Goal: Task Accomplishment & Management: Manage account settings

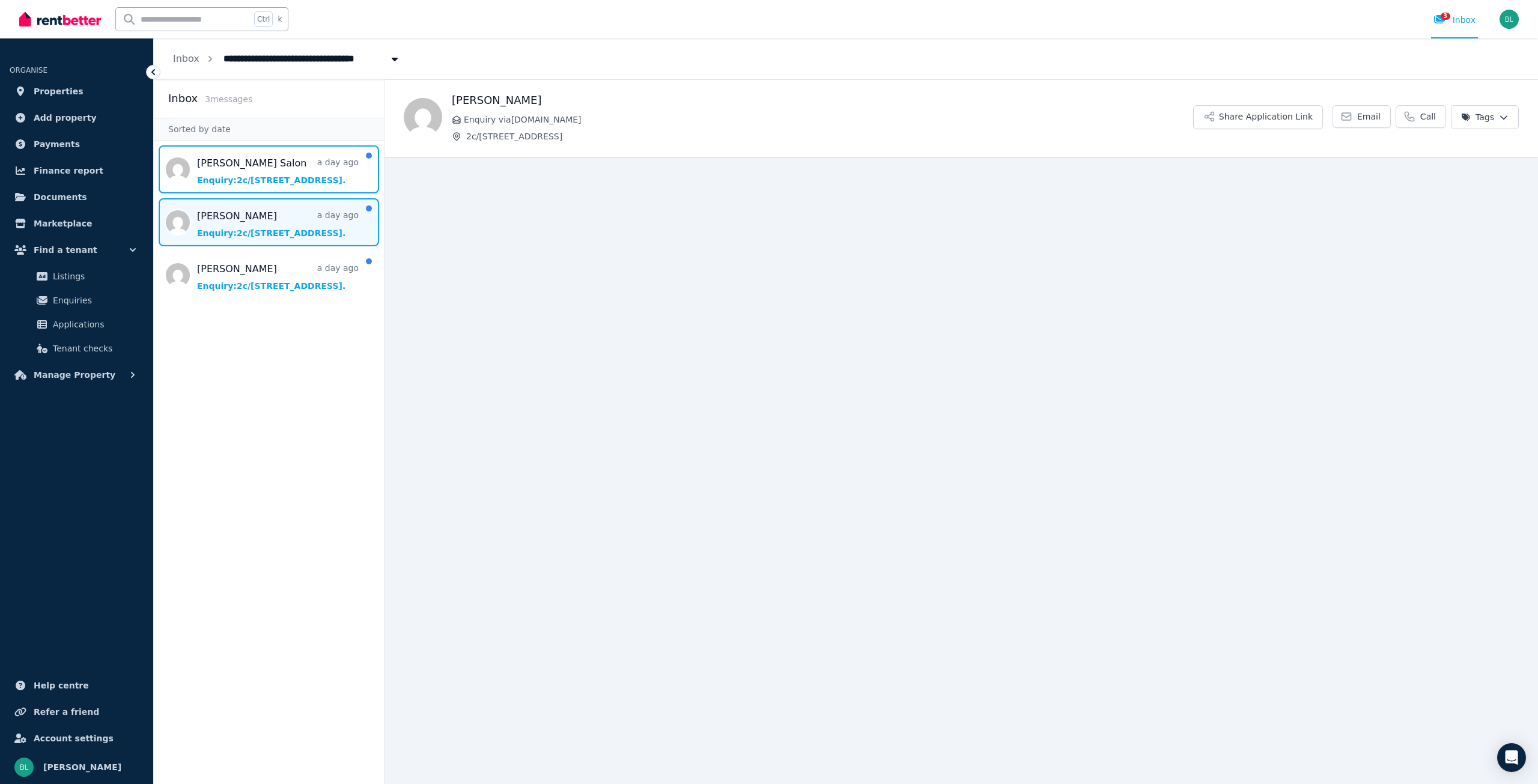
click at [260, 177] on span "Message list" at bounding box center [269, 169] width 230 height 48
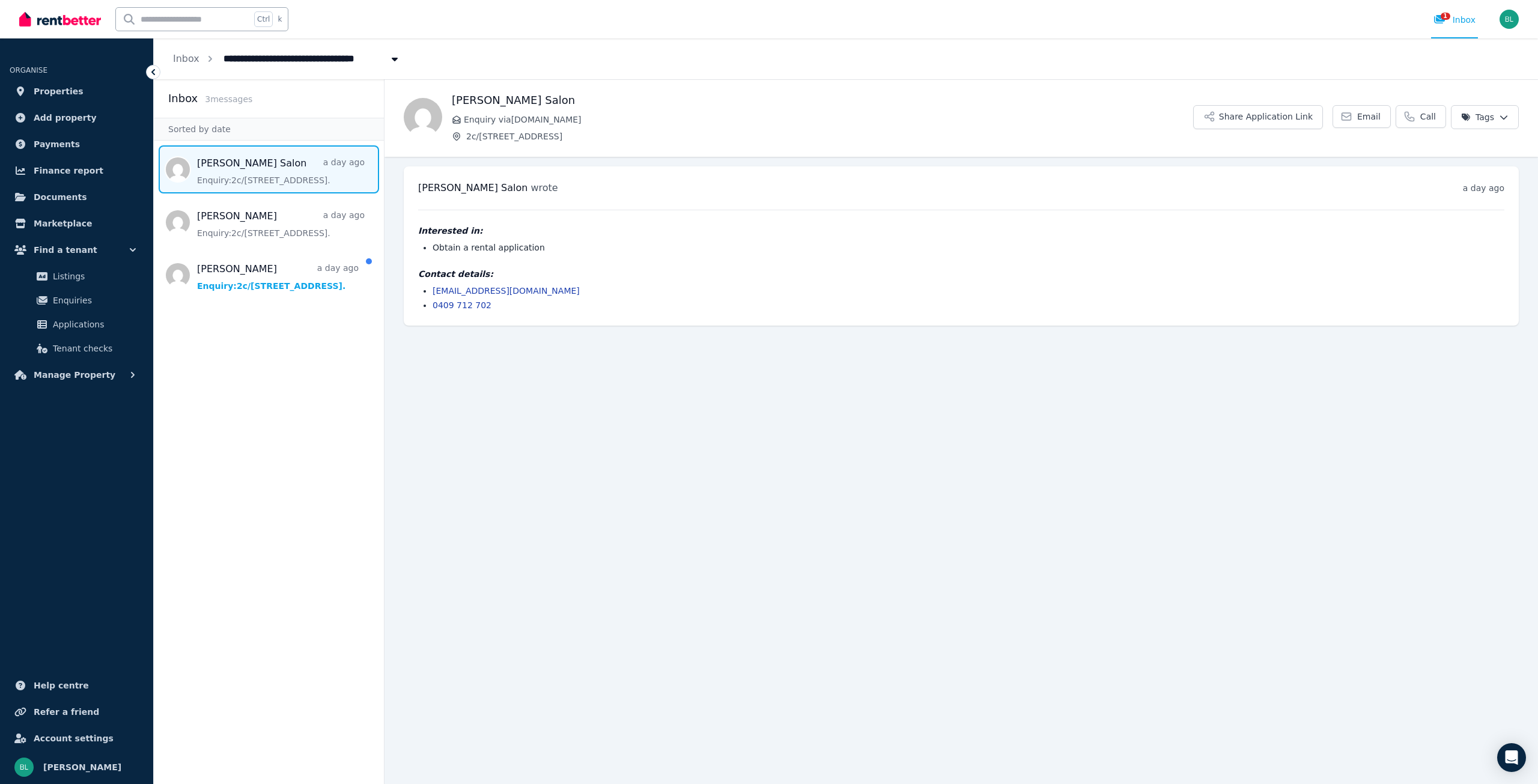
click at [1375, 121] on span "Email" at bounding box center [1369, 117] width 24 height 12
click at [1372, 117] on span "Email" at bounding box center [1369, 117] width 24 height 12
click at [1370, 117] on span "Email" at bounding box center [1369, 117] width 24 height 12
click at [481, 293] on link "[EMAIL_ADDRESS][DOMAIN_NAME]" at bounding box center [506, 291] width 147 height 9
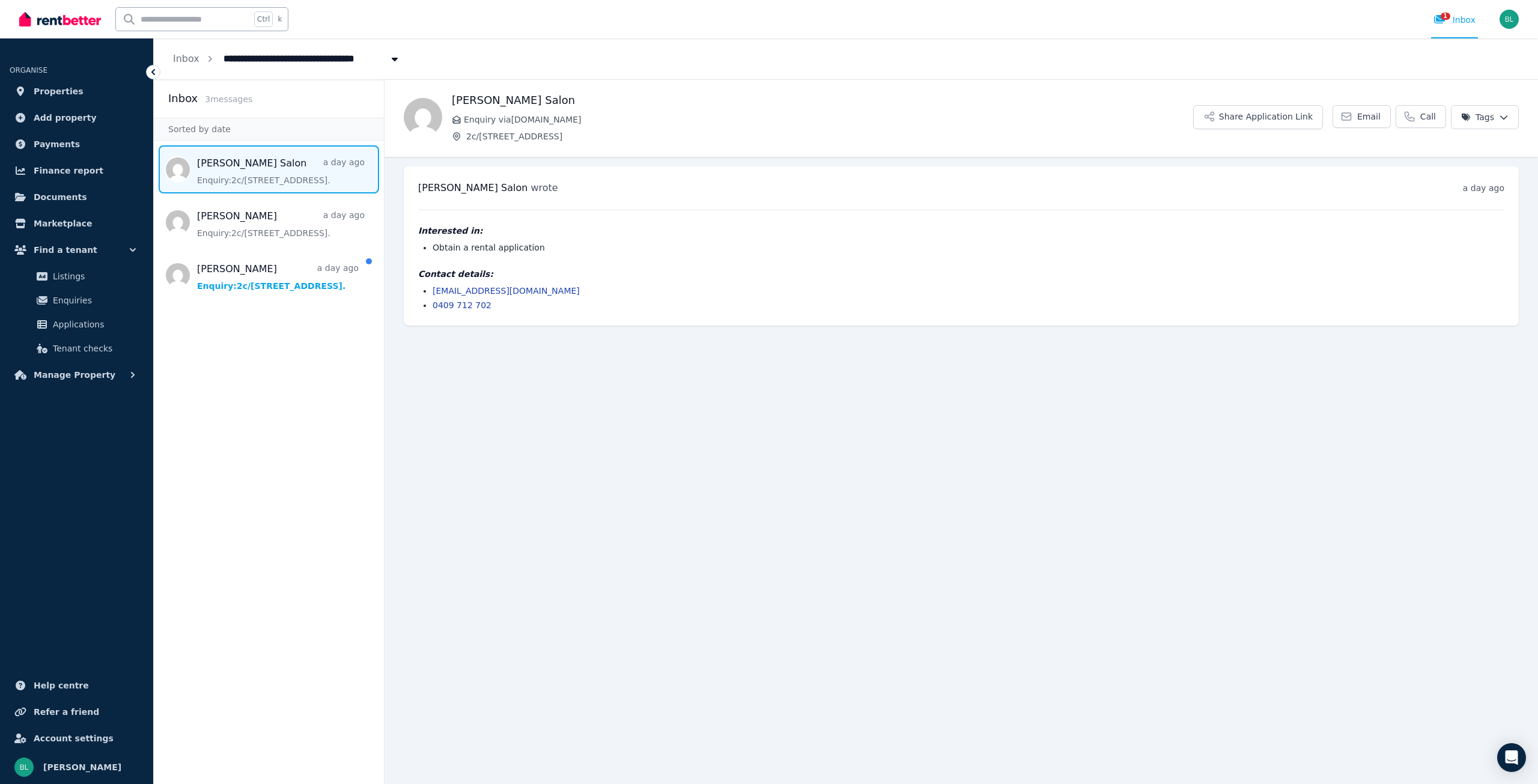
click at [481, 293] on link "[EMAIL_ADDRESS][DOMAIN_NAME]" at bounding box center [506, 291] width 147 height 9
click at [475, 291] on link "[EMAIL_ADDRESS][DOMAIN_NAME]" at bounding box center [506, 291] width 147 height 9
click at [260, 224] on span "Message list" at bounding box center [269, 222] width 230 height 48
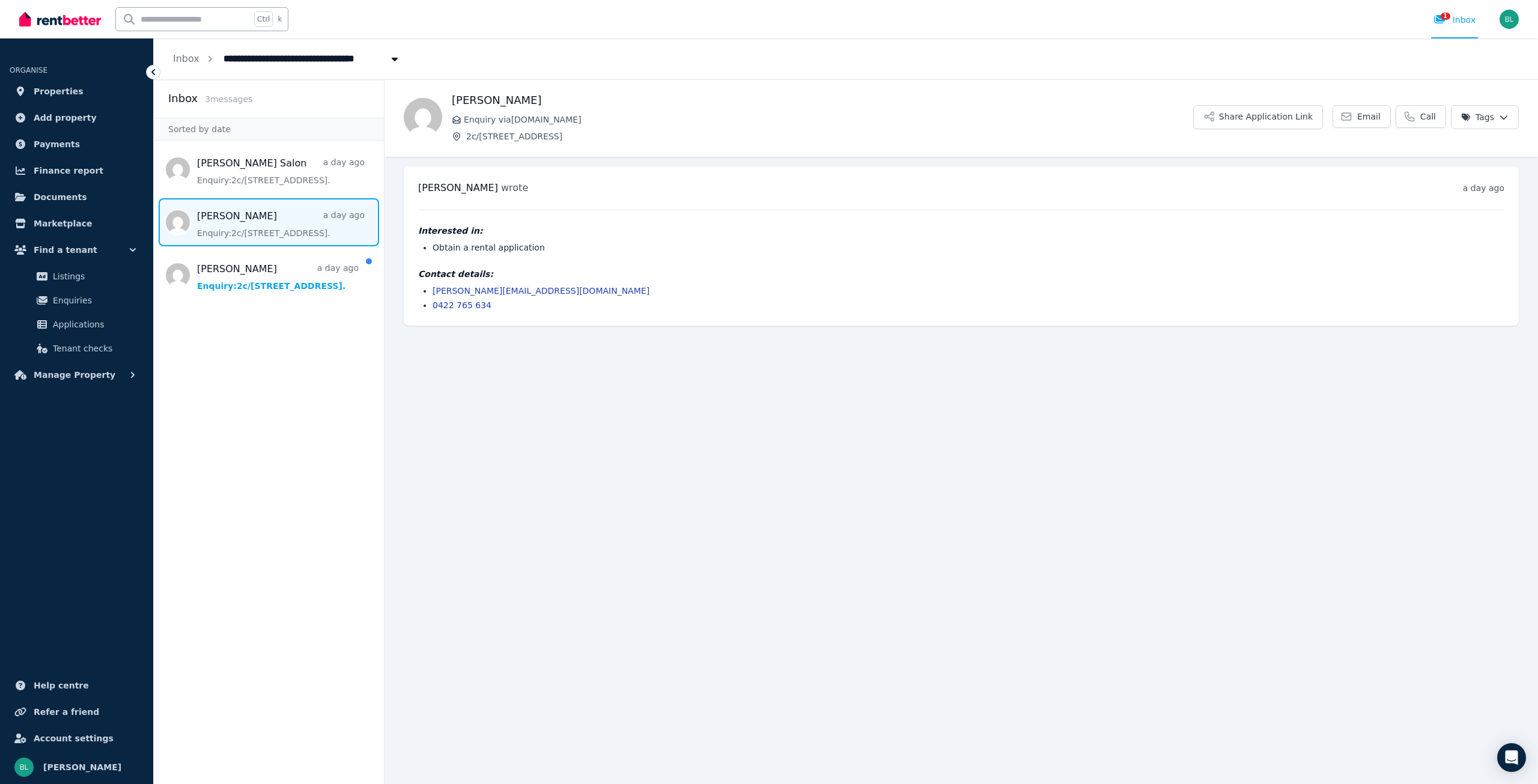
drag, startPoint x: 252, startPoint y: 231, endPoint x: 253, endPoint y: 222, distance: 9.1
click at [253, 222] on span "Message list" at bounding box center [269, 222] width 230 height 48
click at [445, 291] on link "jamie.thomson24@icloud.com" at bounding box center [540, 291] width 217 height 9
click at [445, 292] on link "jamie.thomson24@icloud.com" at bounding box center [540, 291] width 217 height 9
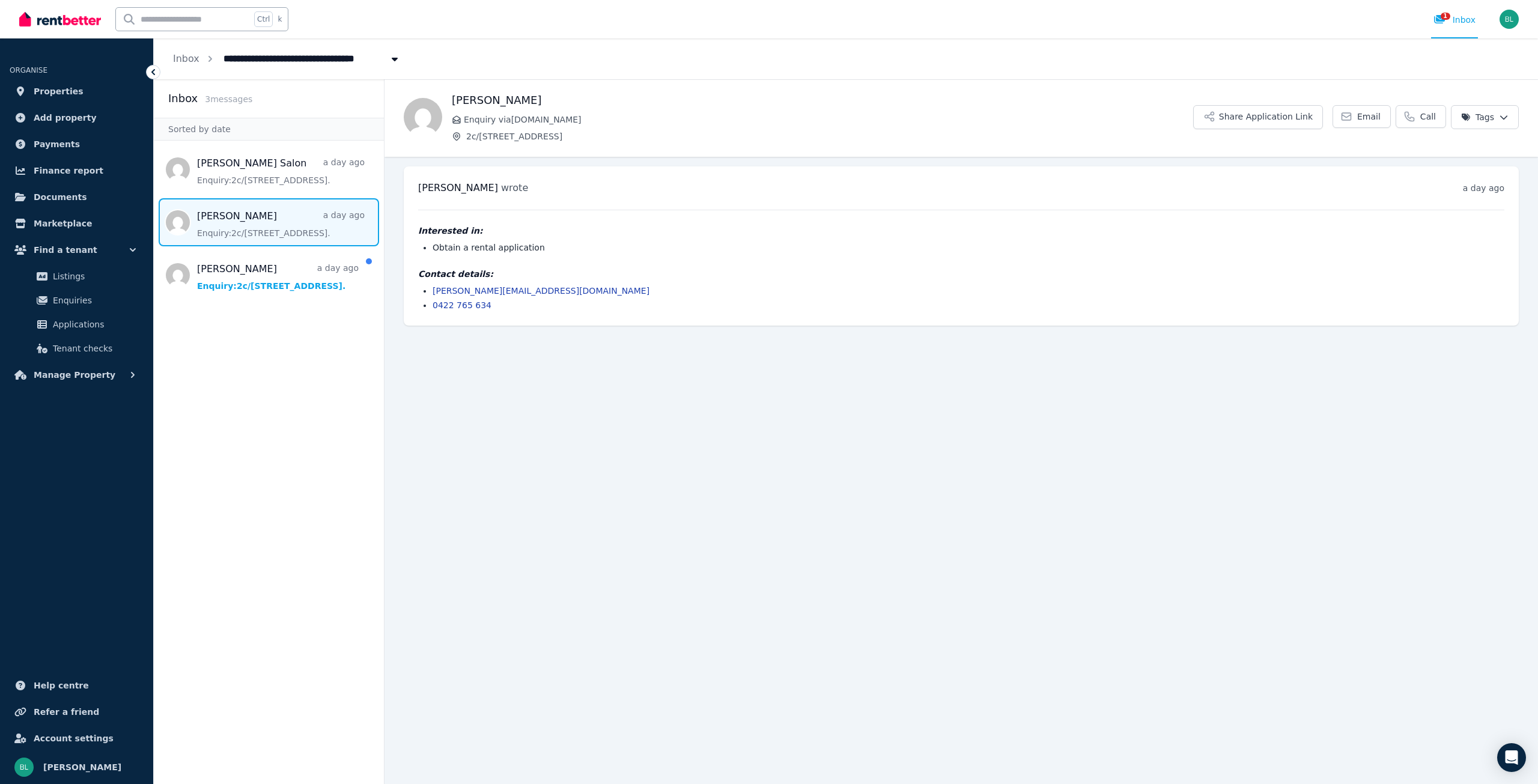
click at [1363, 122] on span "Email" at bounding box center [1369, 117] width 24 height 12
click at [1364, 117] on span "Email" at bounding box center [1369, 117] width 24 height 12
click at [1375, 116] on span "Email" at bounding box center [1369, 117] width 24 height 12
click at [1375, 117] on span "Email" at bounding box center [1369, 117] width 24 height 12
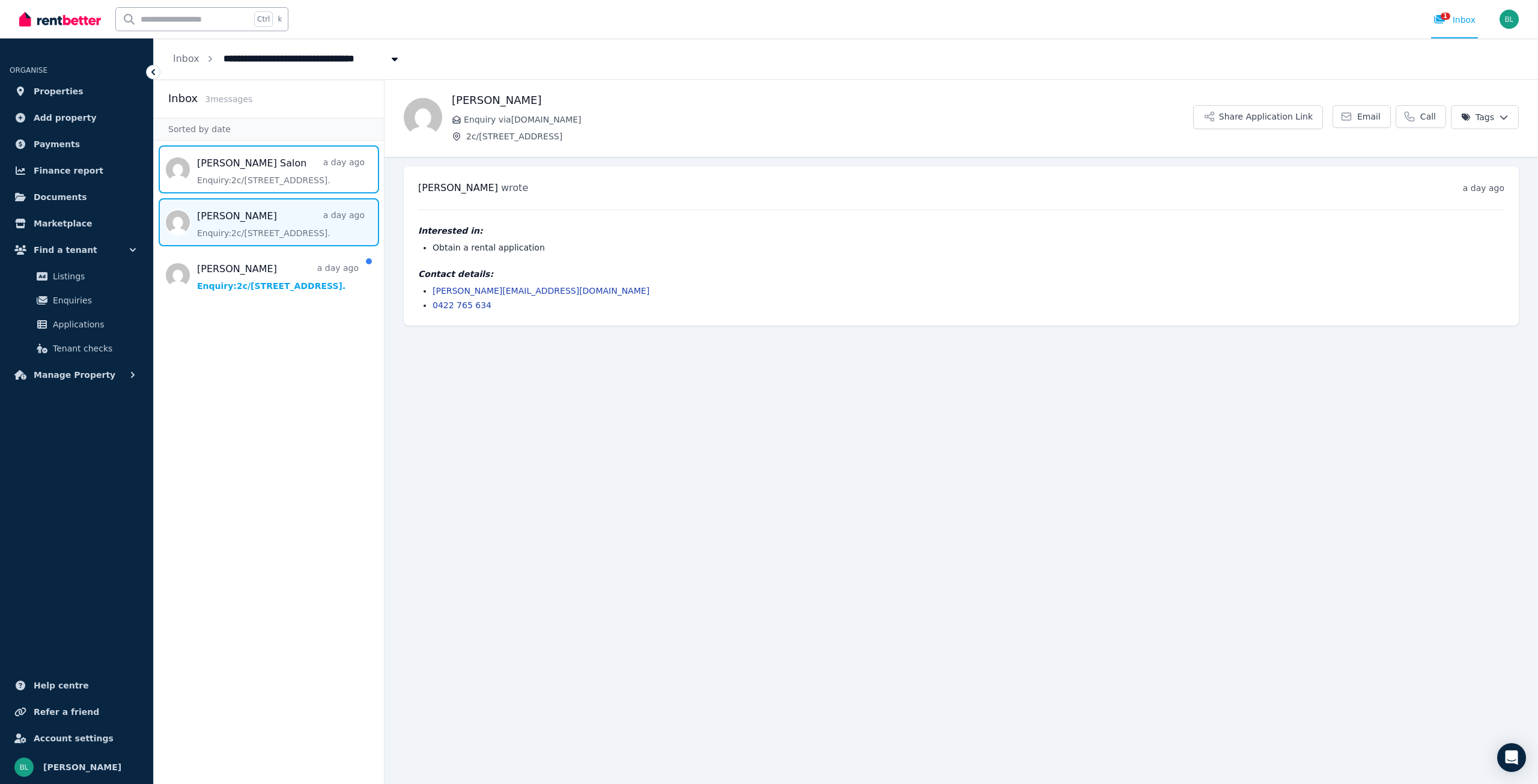
click at [338, 176] on span "Message list" at bounding box center [269, 169] width 230 height 48
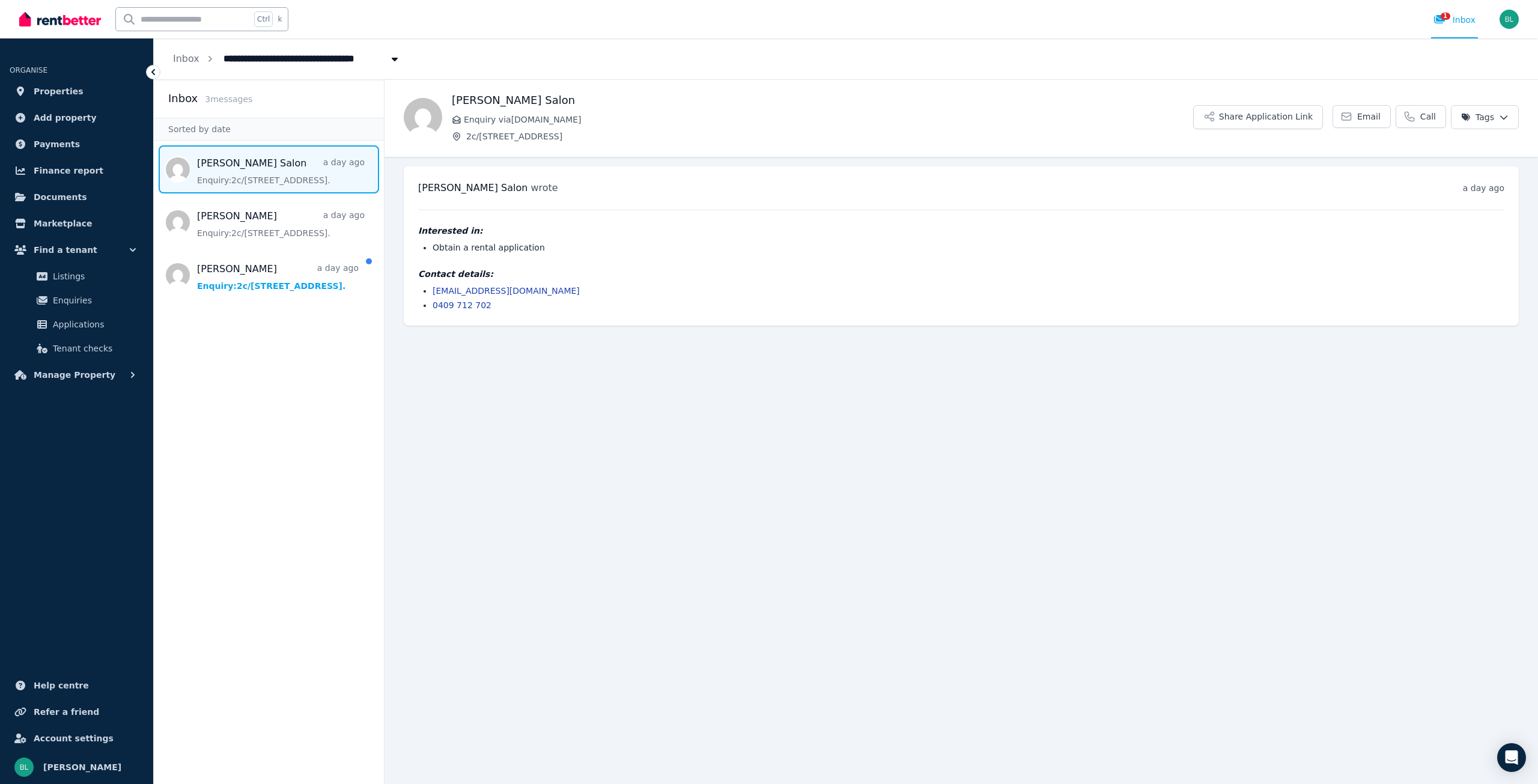
click at [1283, 119] on button "Share Application Link" at bounding box center [1258, 117] width 129 height 24
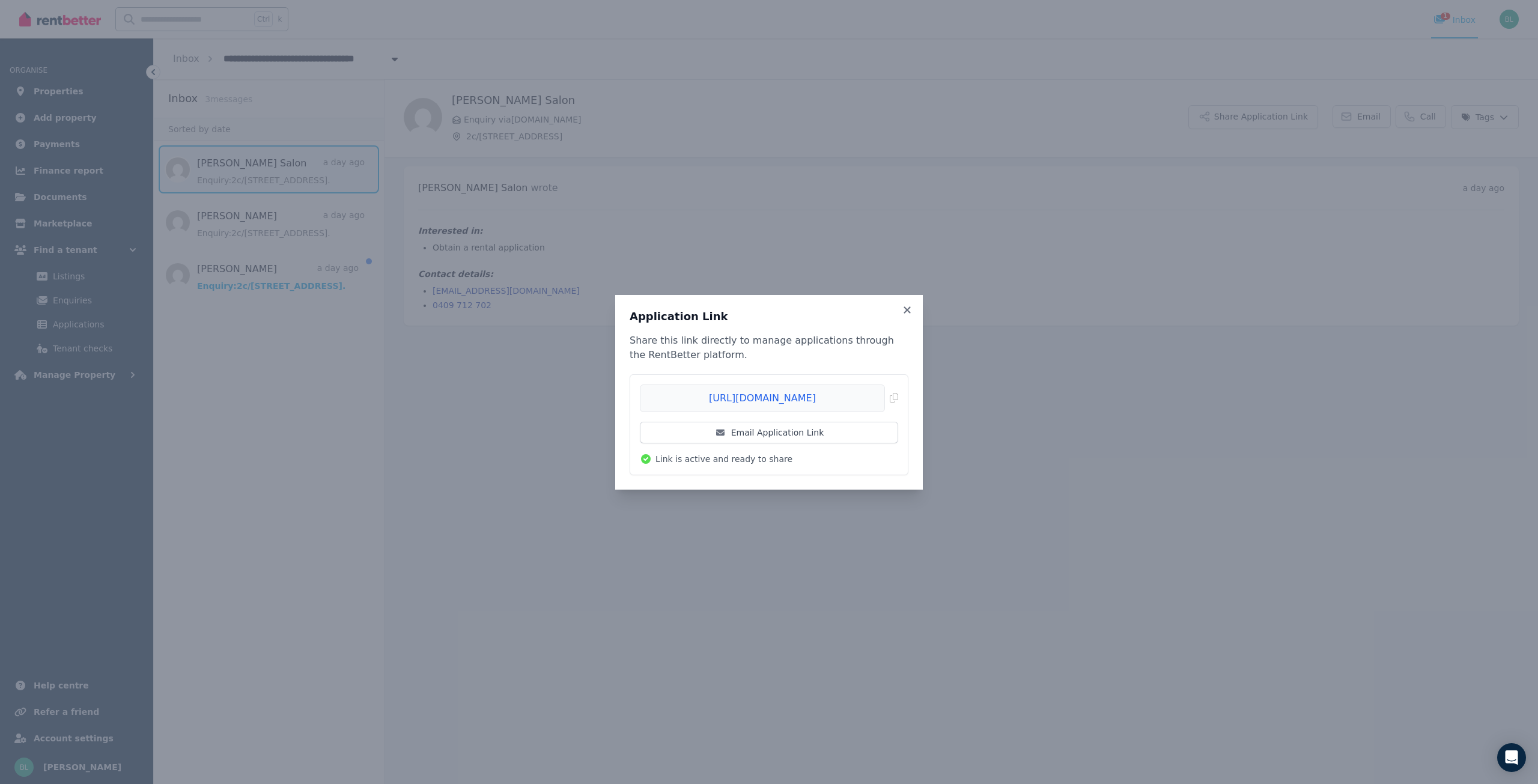
click at [909, 308] on icon at bounding box center [906, 309] width 6 height 6
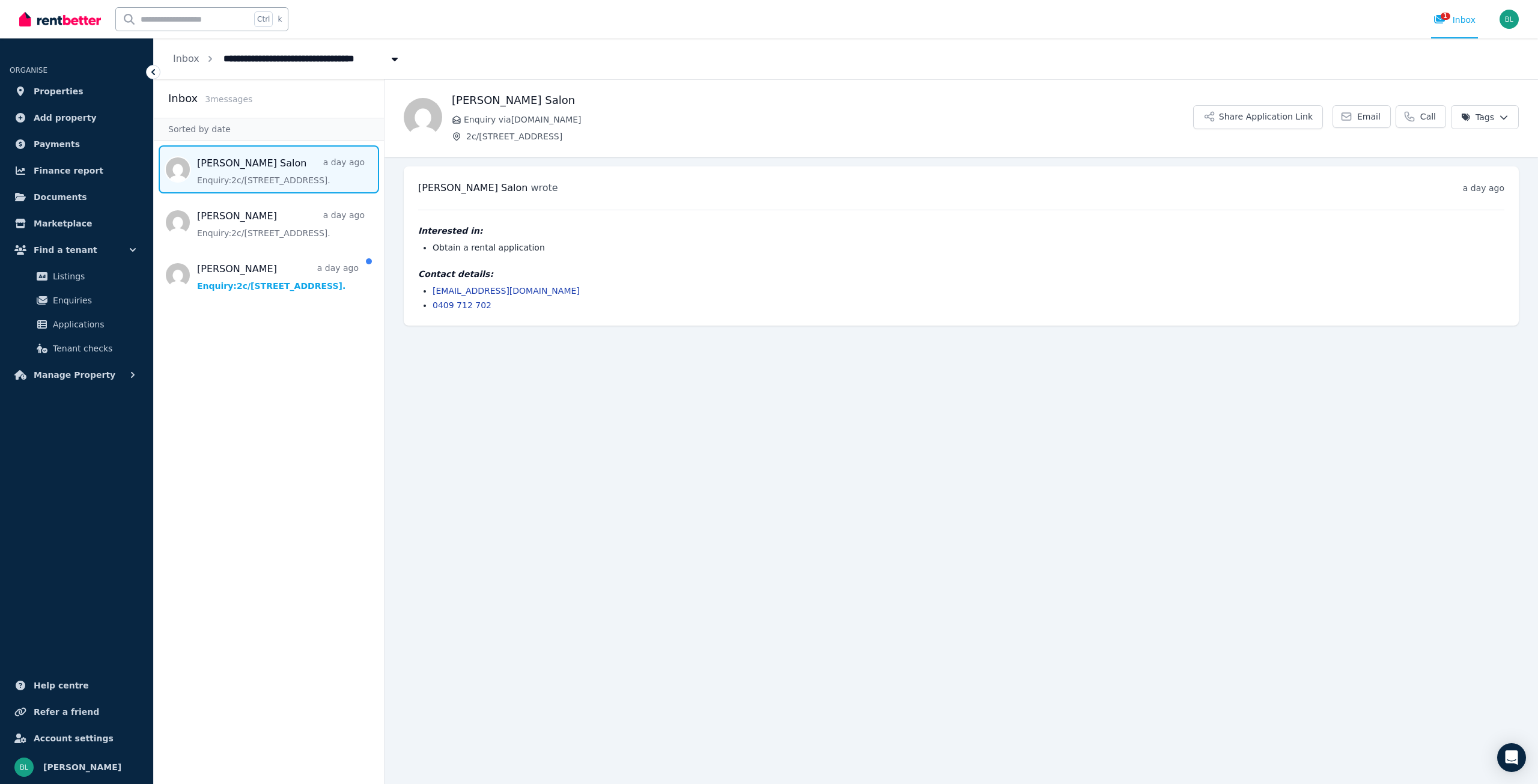
click at [1270, 124] on button "Share Application Link" at bounding box center [1258, 117] width 129 height 24
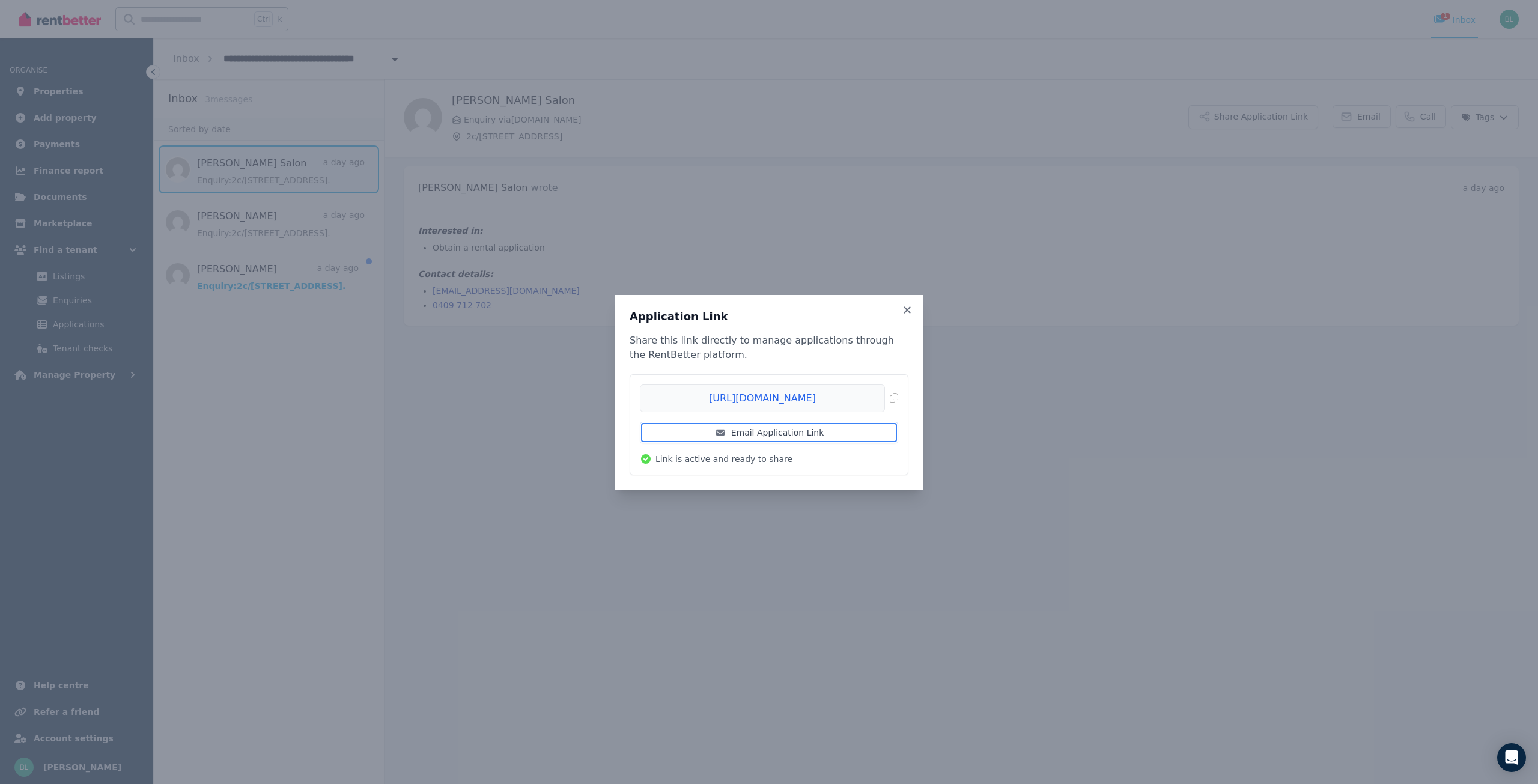
click at [787, 432] on link "Email Application Link" at bounding box center [768, 432] width 258 height 22
click at [768, 432] on link "Email Application Link" at bounding box center [768, 432] width 258 height 22
click at [909, 311] on icon at bounding box center [906, 309] width 6 height 6
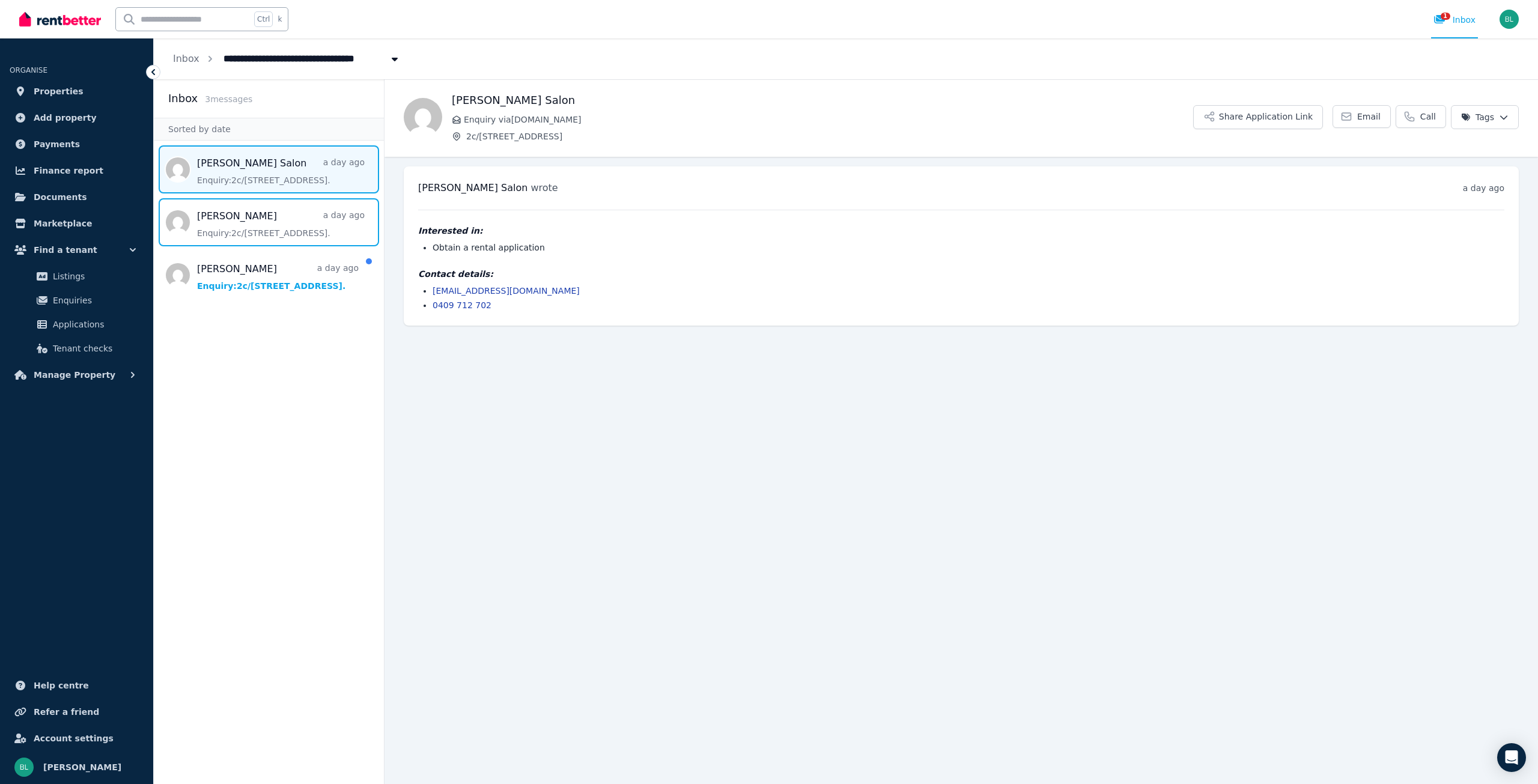
click at [337, 234] on span "Message list" at bounding box center [269, 222] width 230 height 48
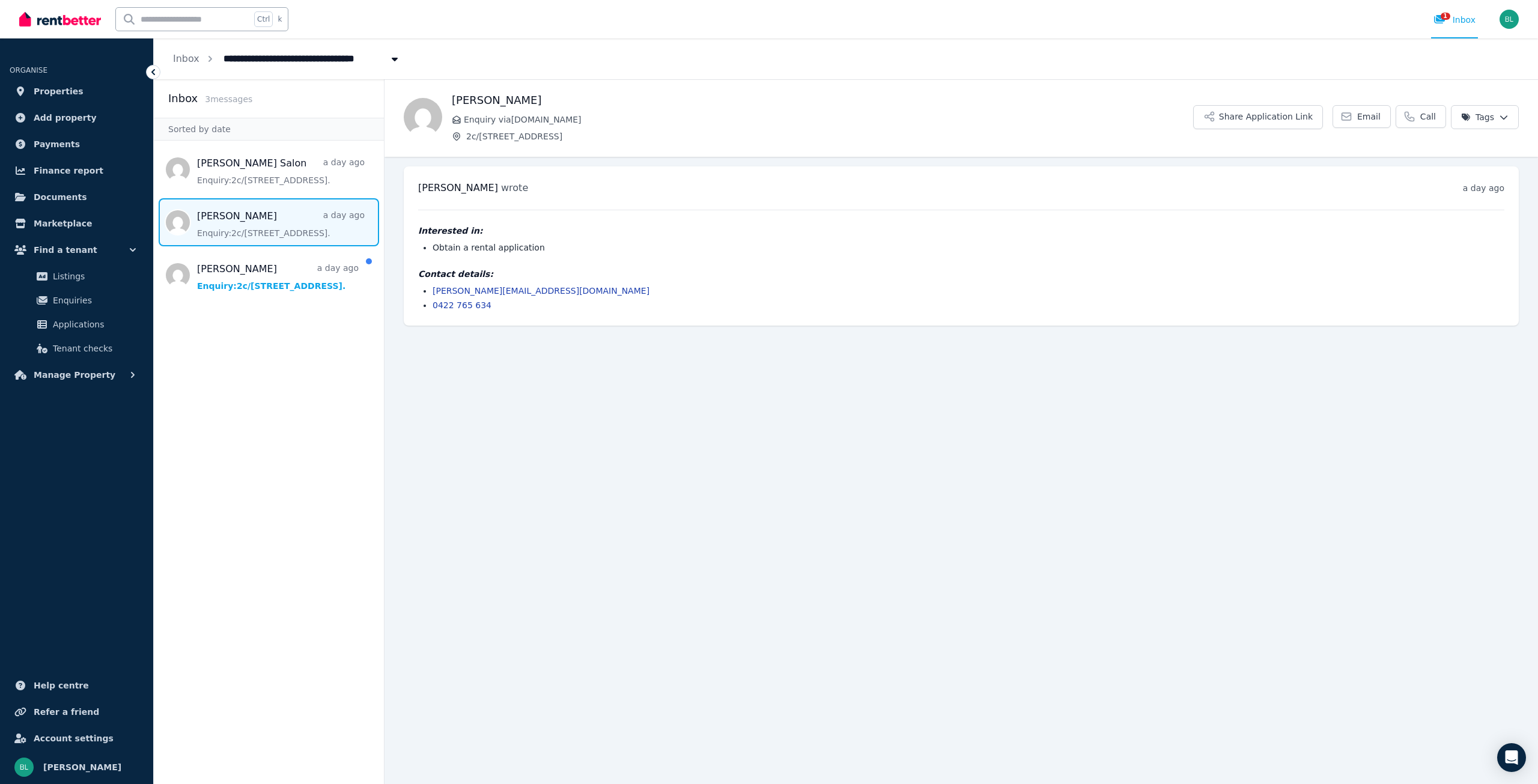
click at [1299, 122] on button "Share Application Link" at bounding box center [1258, 117] width 129 height 24
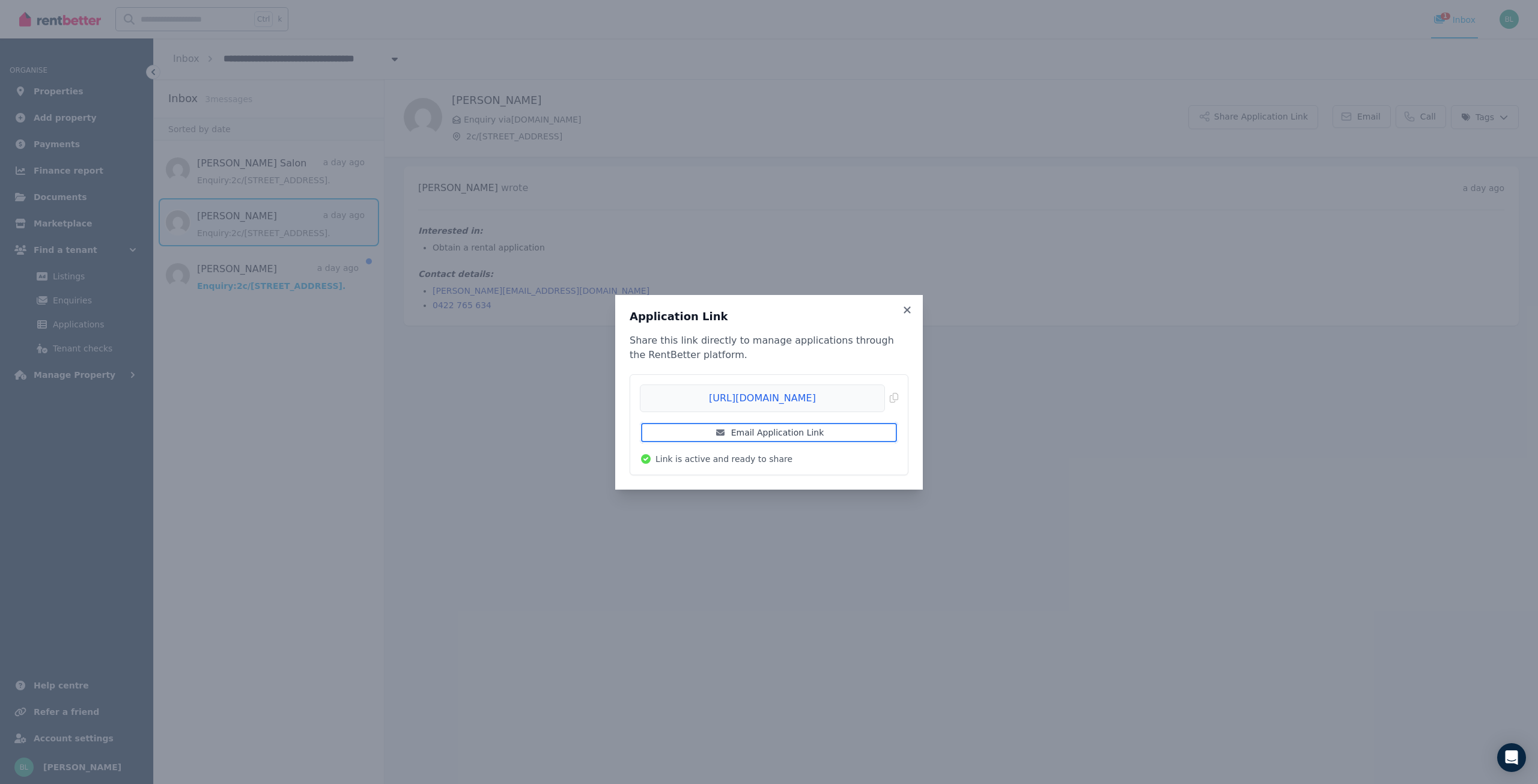
click at [782, 434] on link "Email Application Link" at bounding box center [768, 432] width 258 height 22
click at [914, 315] on div "Application Link Share this link directly to manage applications through the Re…" at bounding box center [769, 392] width 308 height 195
click at [912, 310] on icon at bounding box center [907, 309] width 12 height 11
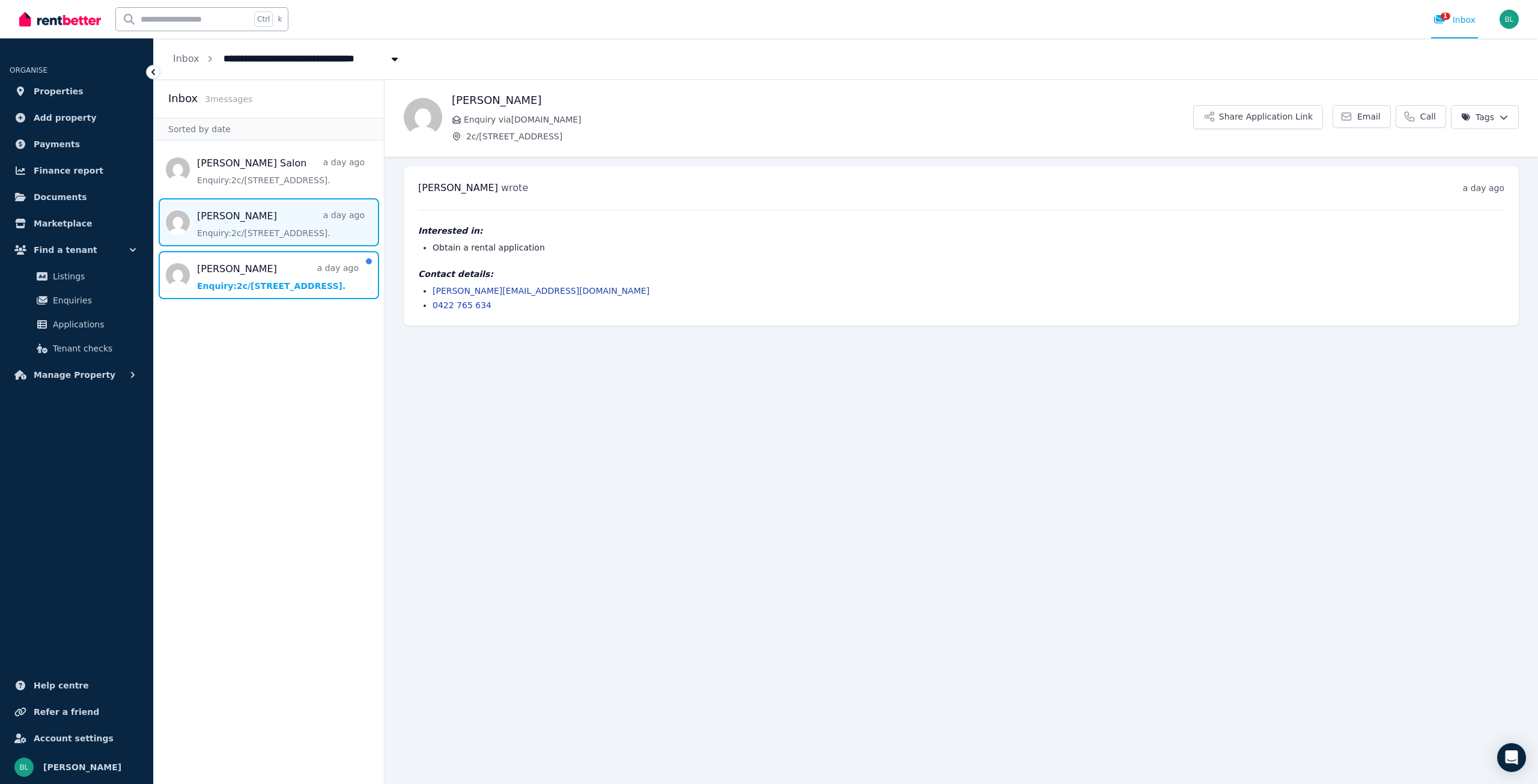
click at [246, 285] on span "Message list" at bounding box center [269, 275] width 230 height 48
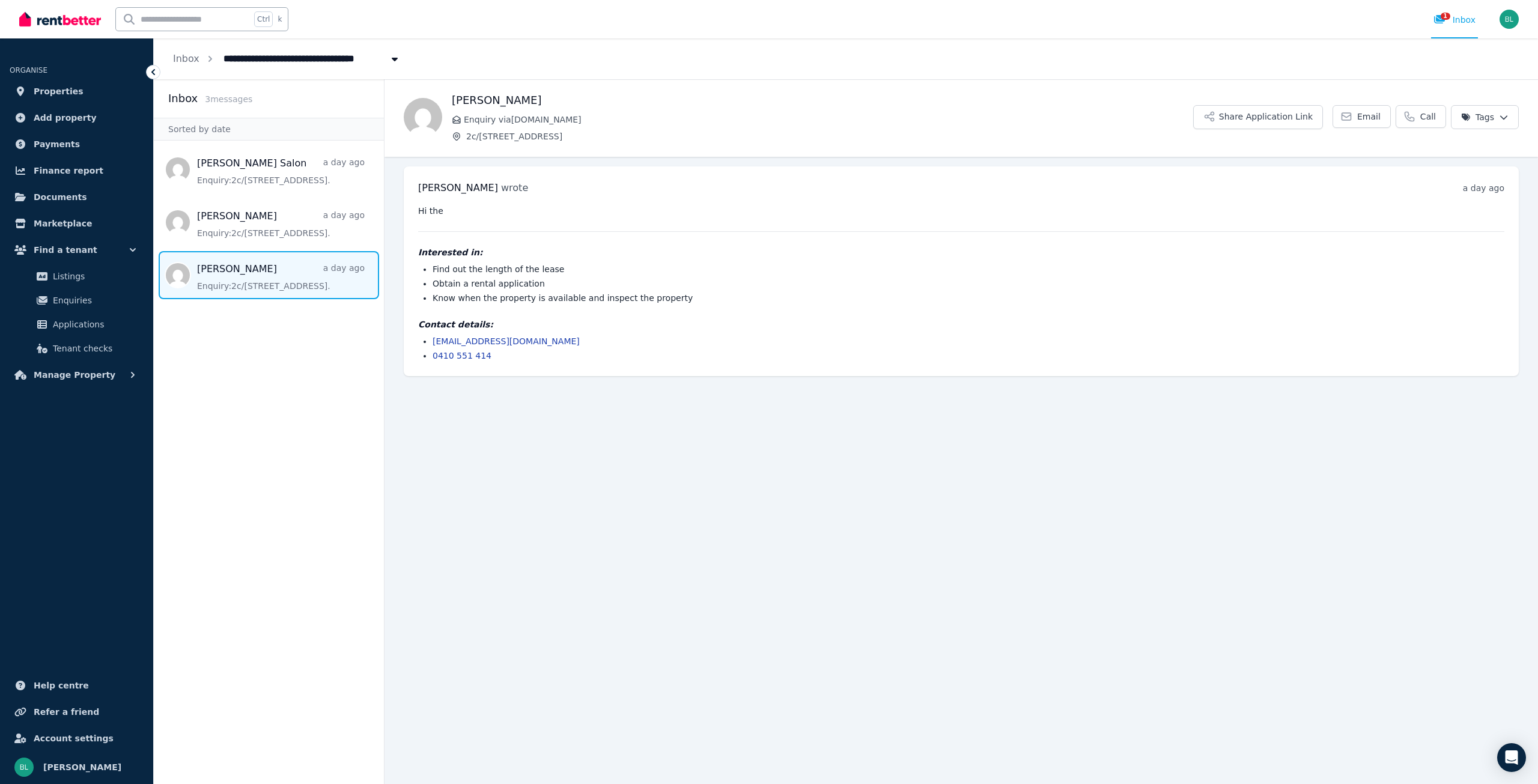
click at [1287, 118] on button "Share Application Link" at bounding box center [1258, 117] width 129 height 24
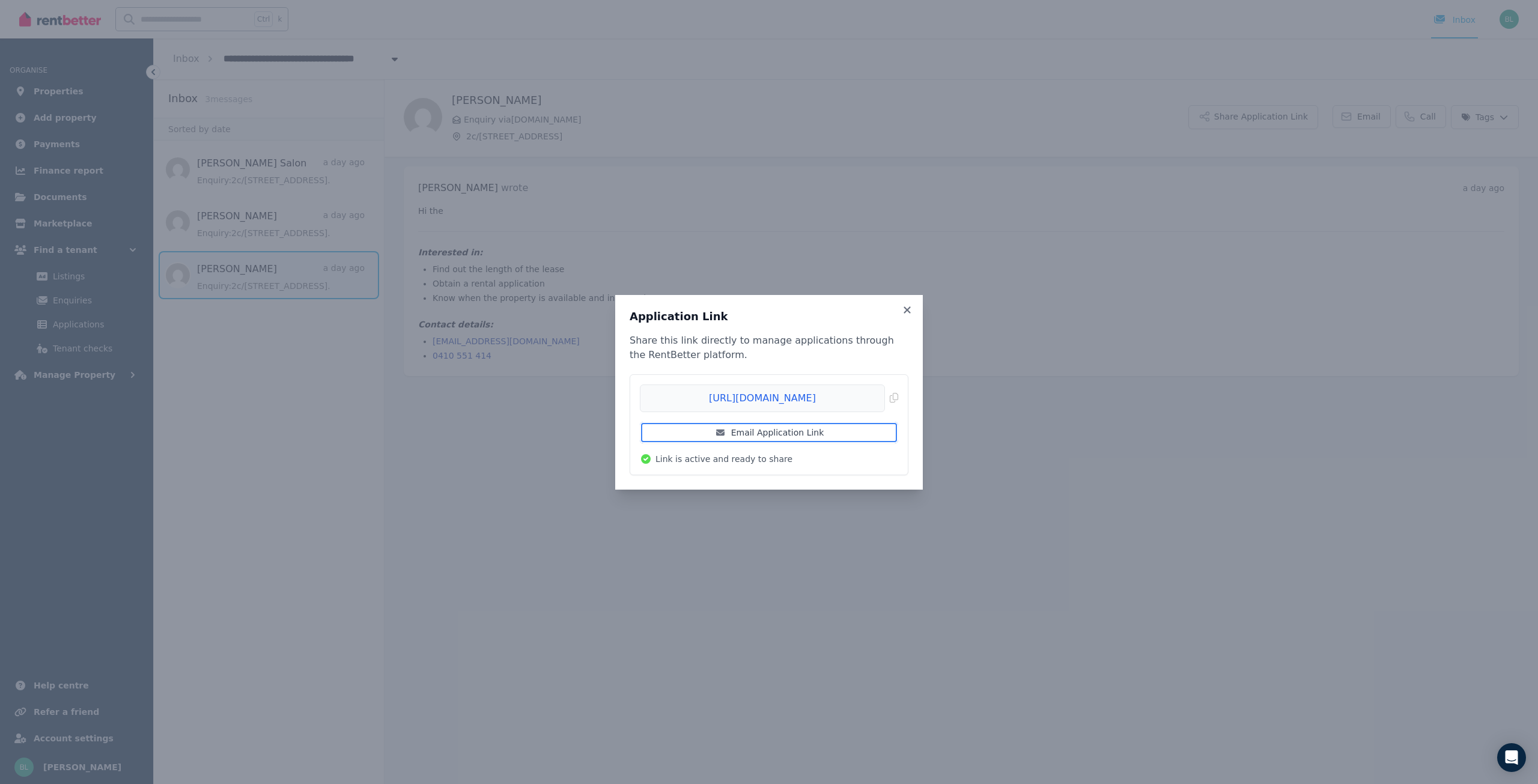
click at [781, 432] on link "Email Application Link" at bounding box center [768, 432] width 258 height 22
click at [75, 326] on div "Application Link Share this link directly to manage applications through the Re…" at bounding box center [769, 392] width 1538 height 784
click at [910, 309] on icon at bounding box center [907, 309] width 12 height 11
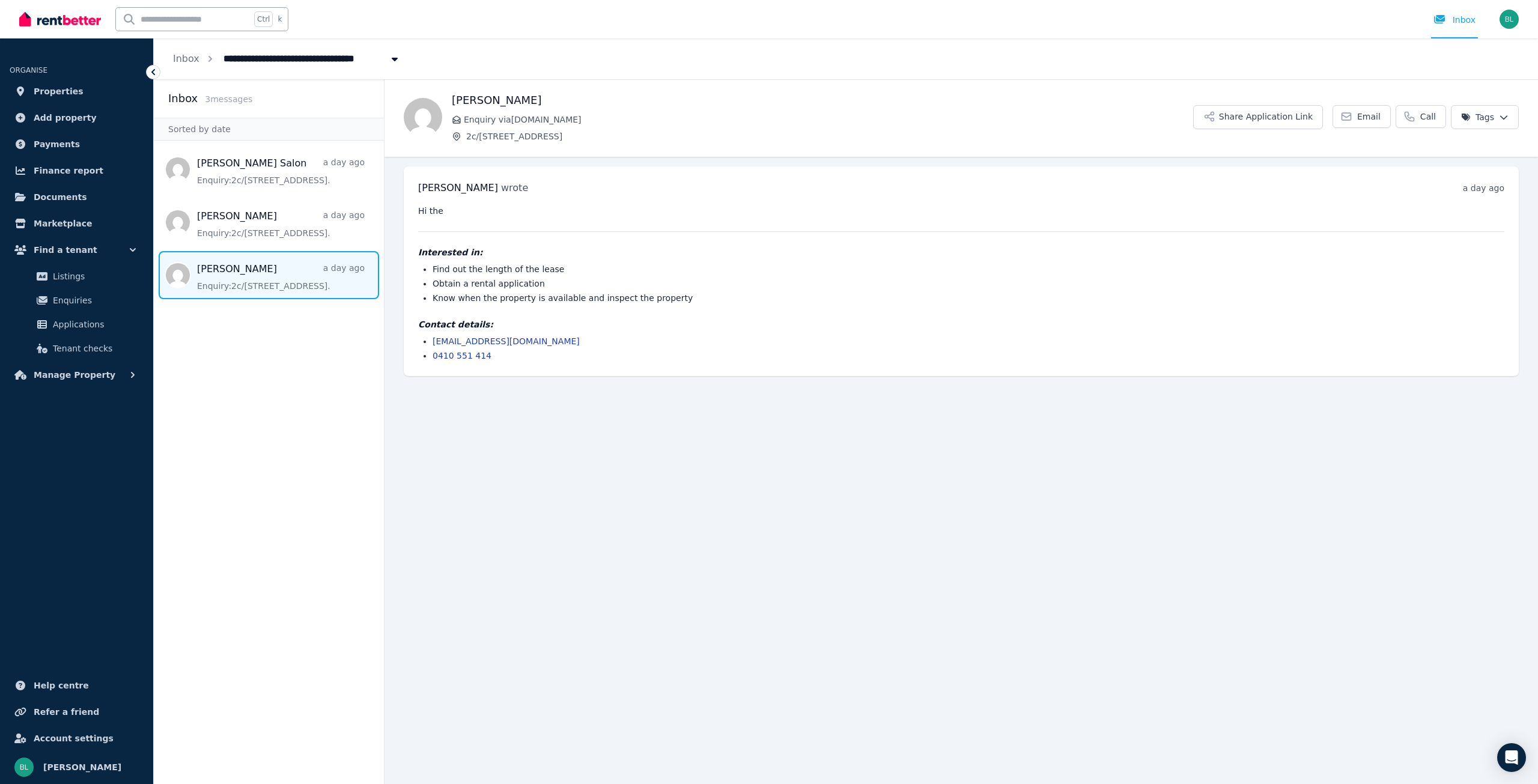
click at [87, 324] on span "Applications" at bounding box center [93, 324] width 81 height 14
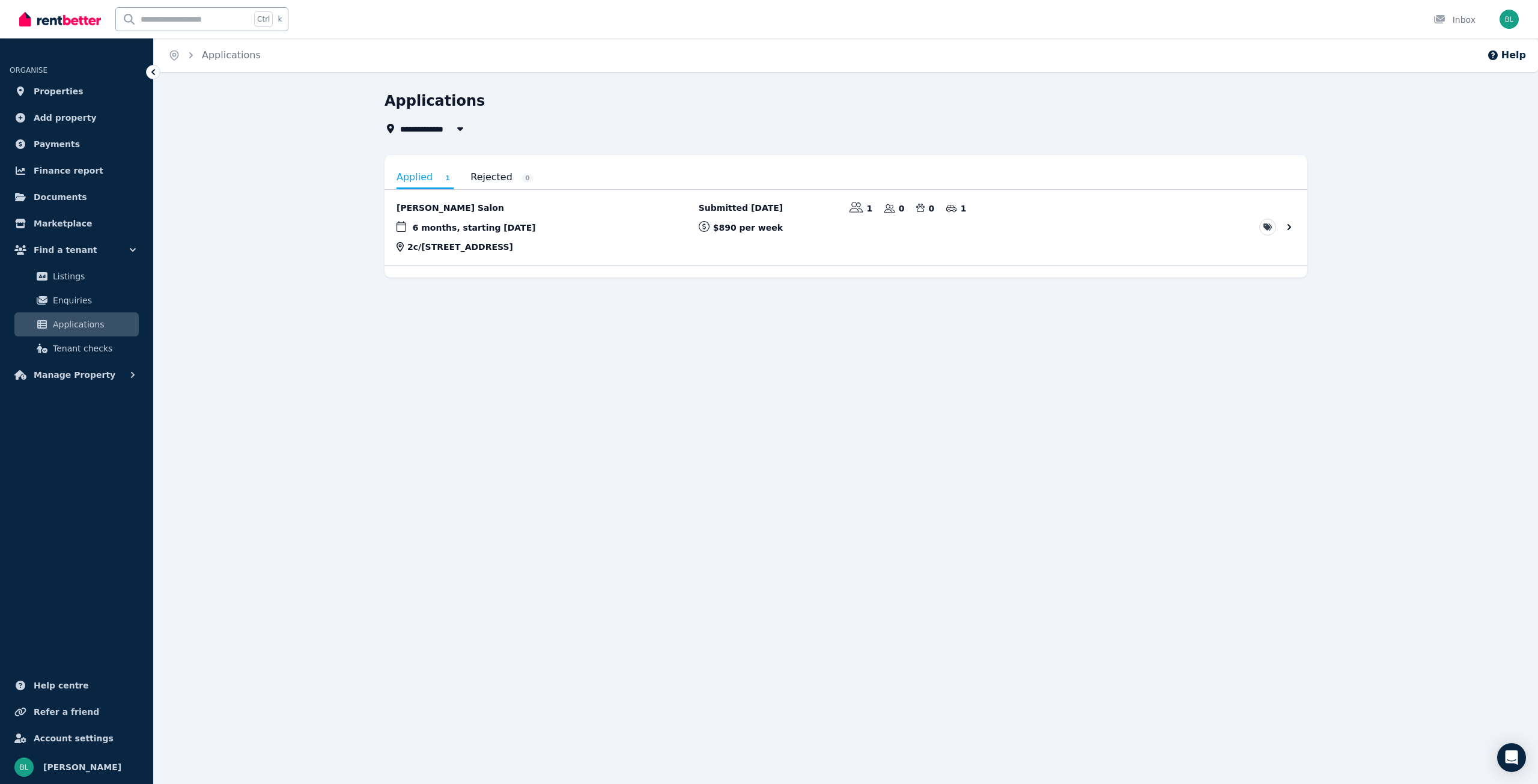
click at [1289, 227] on link "View application: Pamela Salon" at bounding box center [845, 227] width 923 height 75
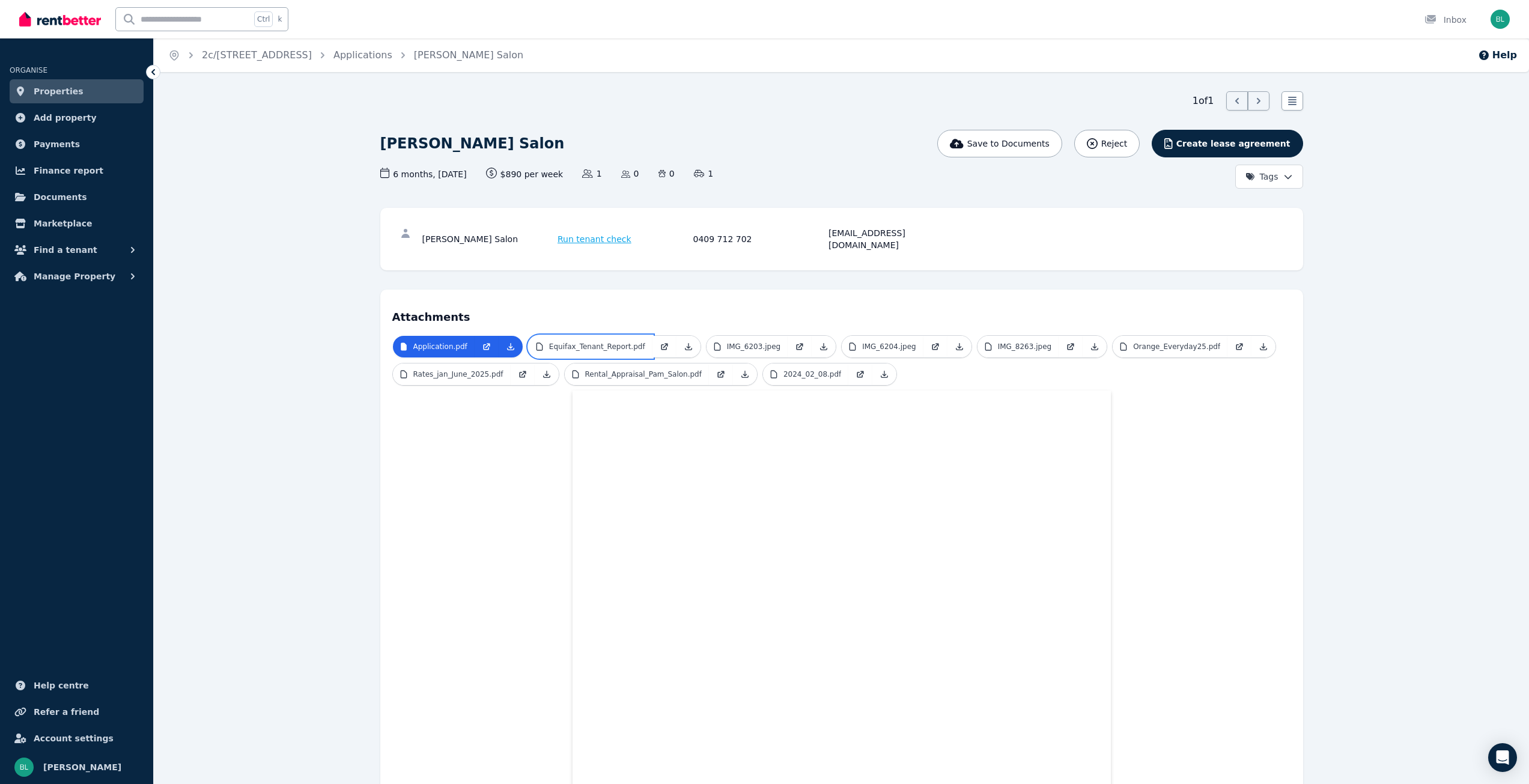
click at [594, 342] on p "Equifax_Tenant_Report.pdf" at bounding box center [597, 346] width 96 height 9
click at [745, 342] on p "IMG_6203.jpeg" at bounding box center [753, 346] width 54 height 9
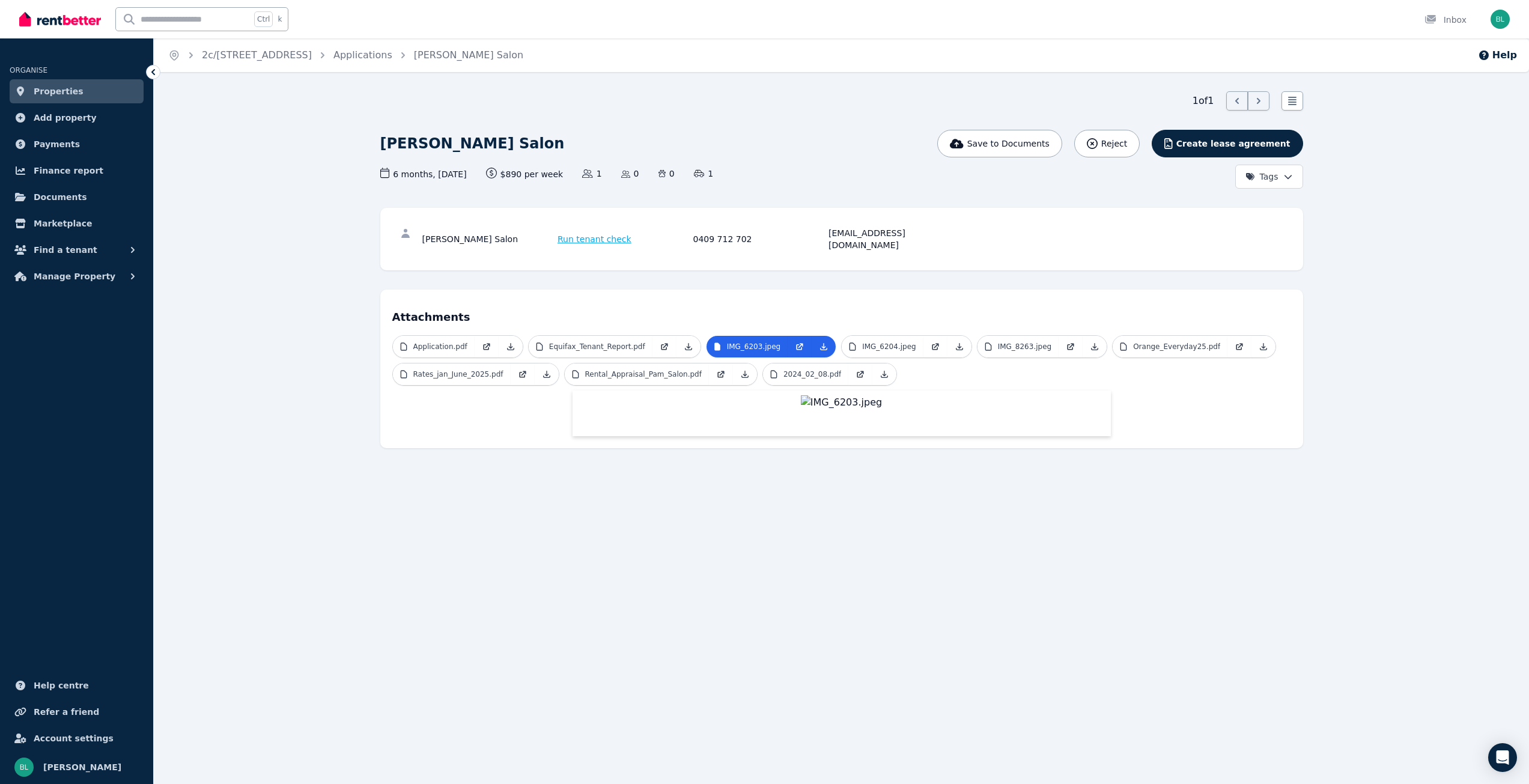
click at [148, 71] on icon at bounding box center [153, 72] width 12 height 12
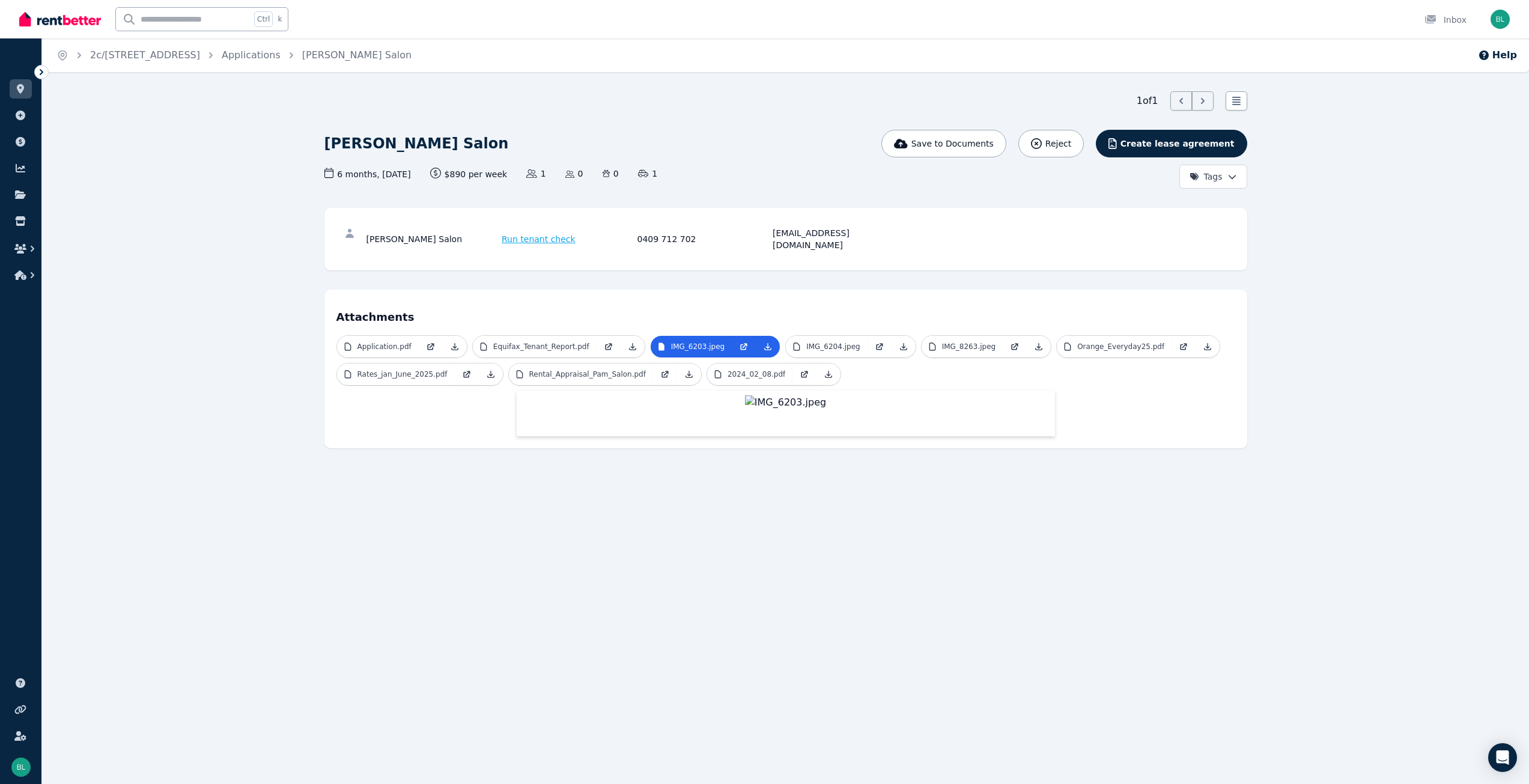
click at [26, 94] on link at bounding box center [20, 88] width 22 height 19
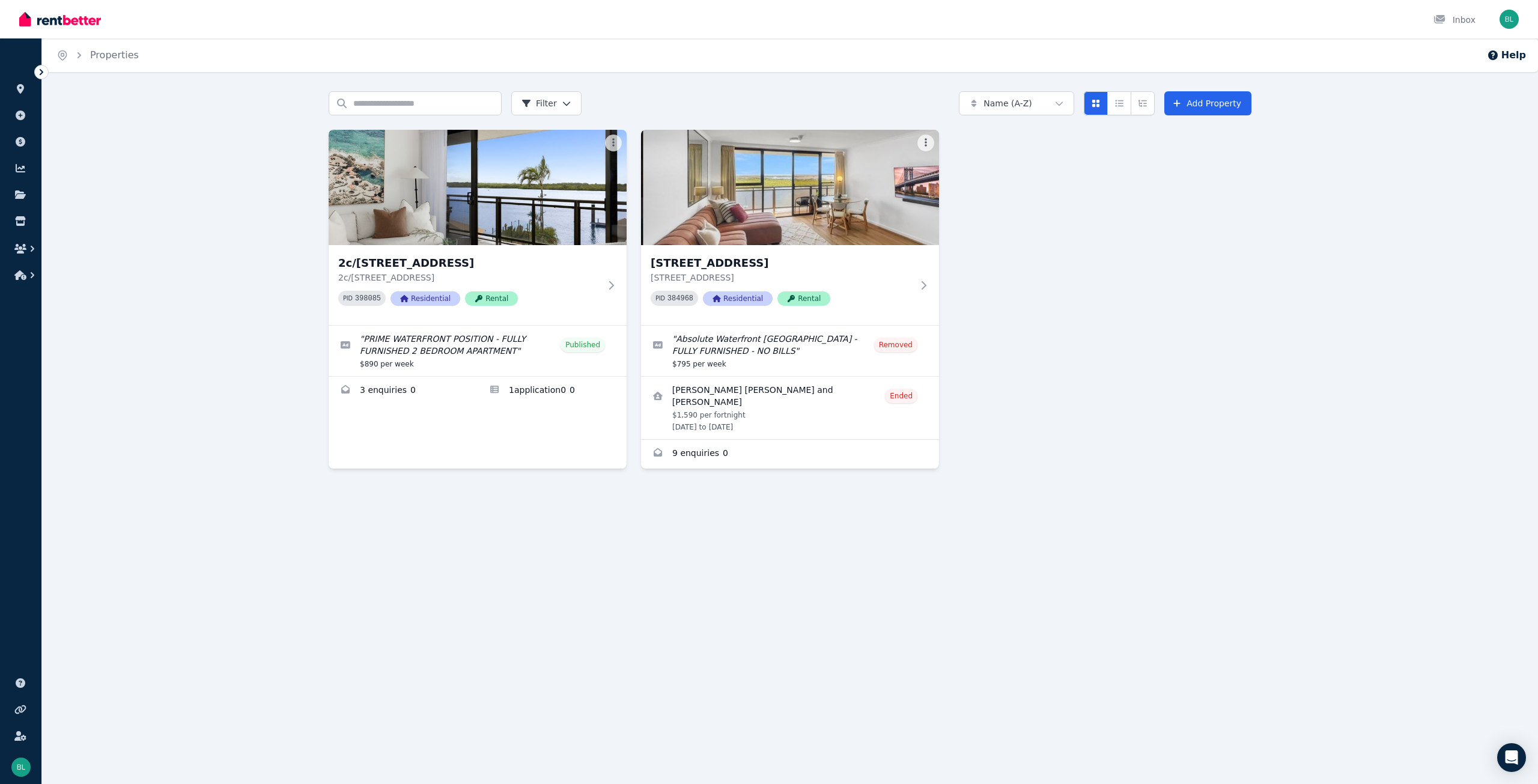
click at [486, 227] on img at bounding box center [478, 187] width 298 height 115
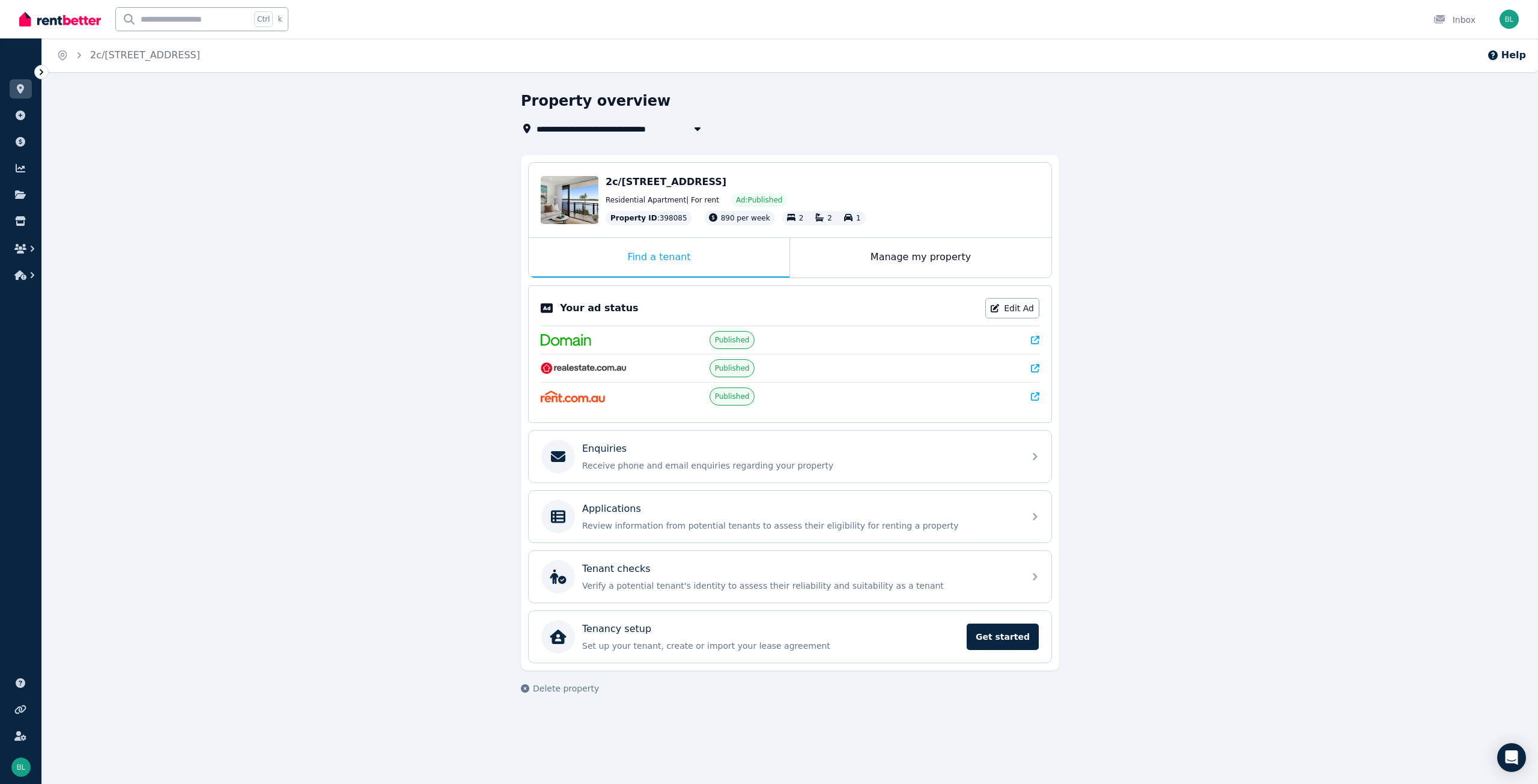
click at [627, 519] on div "Applications Review information from potential tenants to assess their eligibil…" at bounding box center [799, 516] width 435 height 30
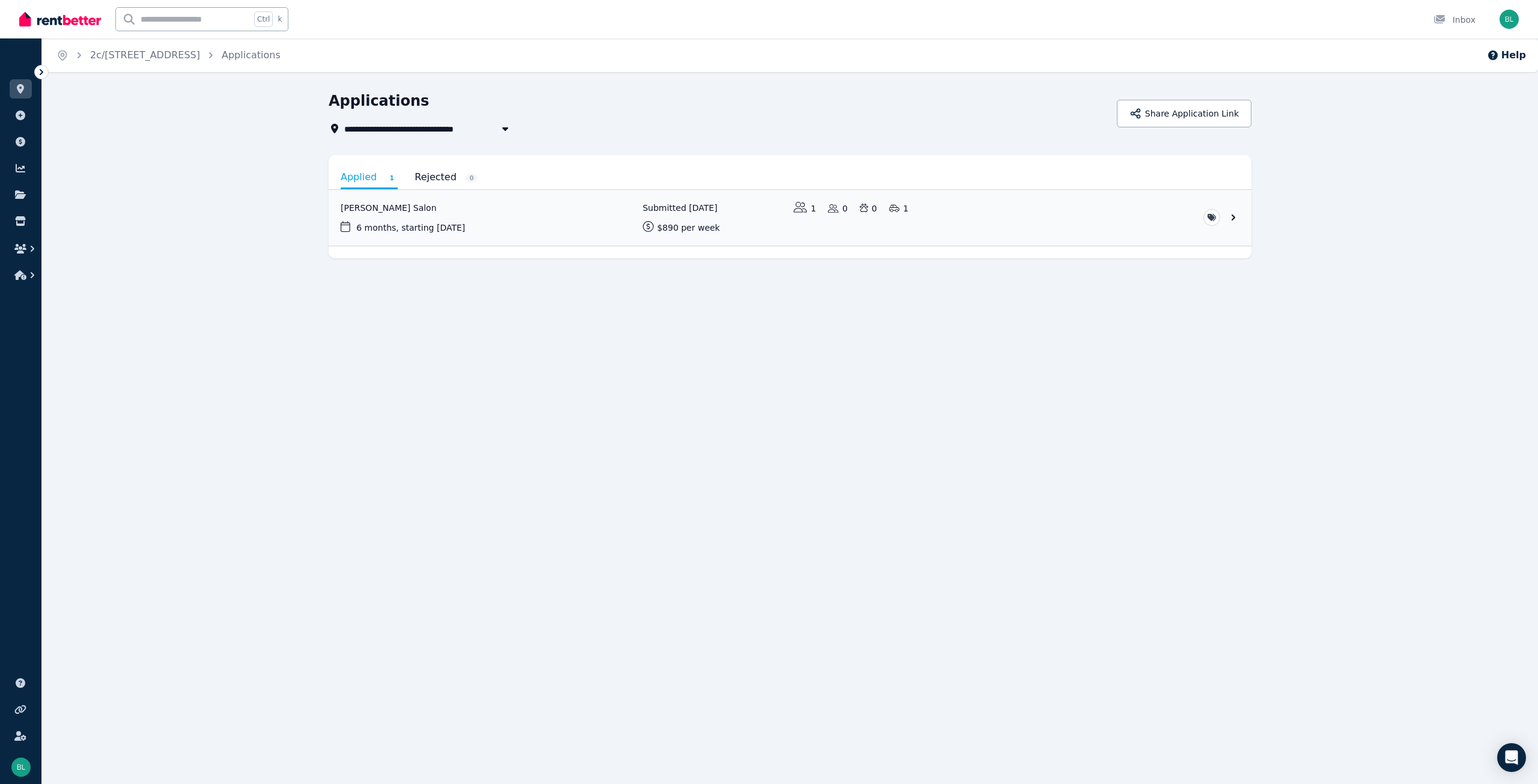
click at [1234, 217] on link "View application: Pamela Salon" at bounding box center [790, 218] width 923 height 56
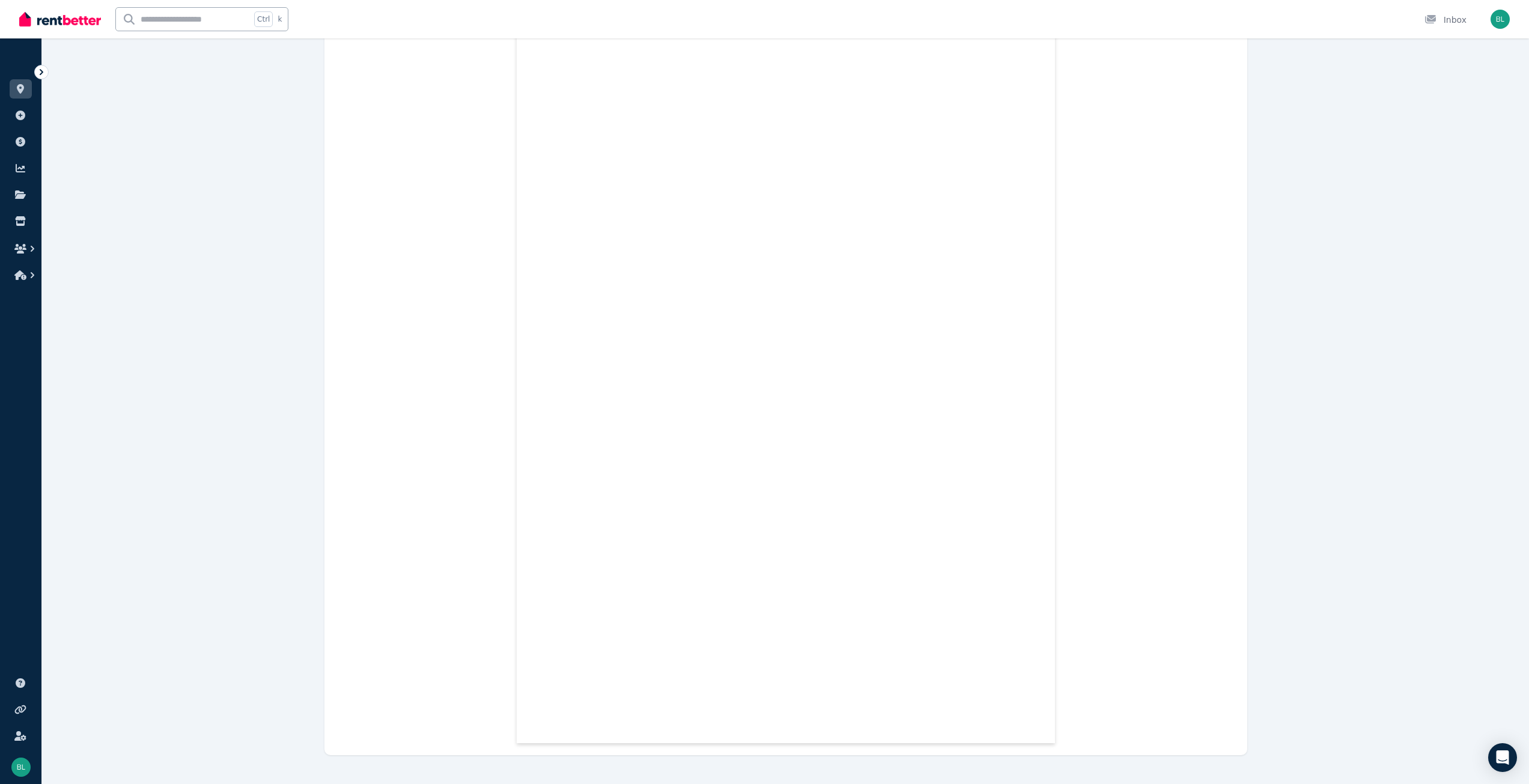
scroll to position [5976, 0]
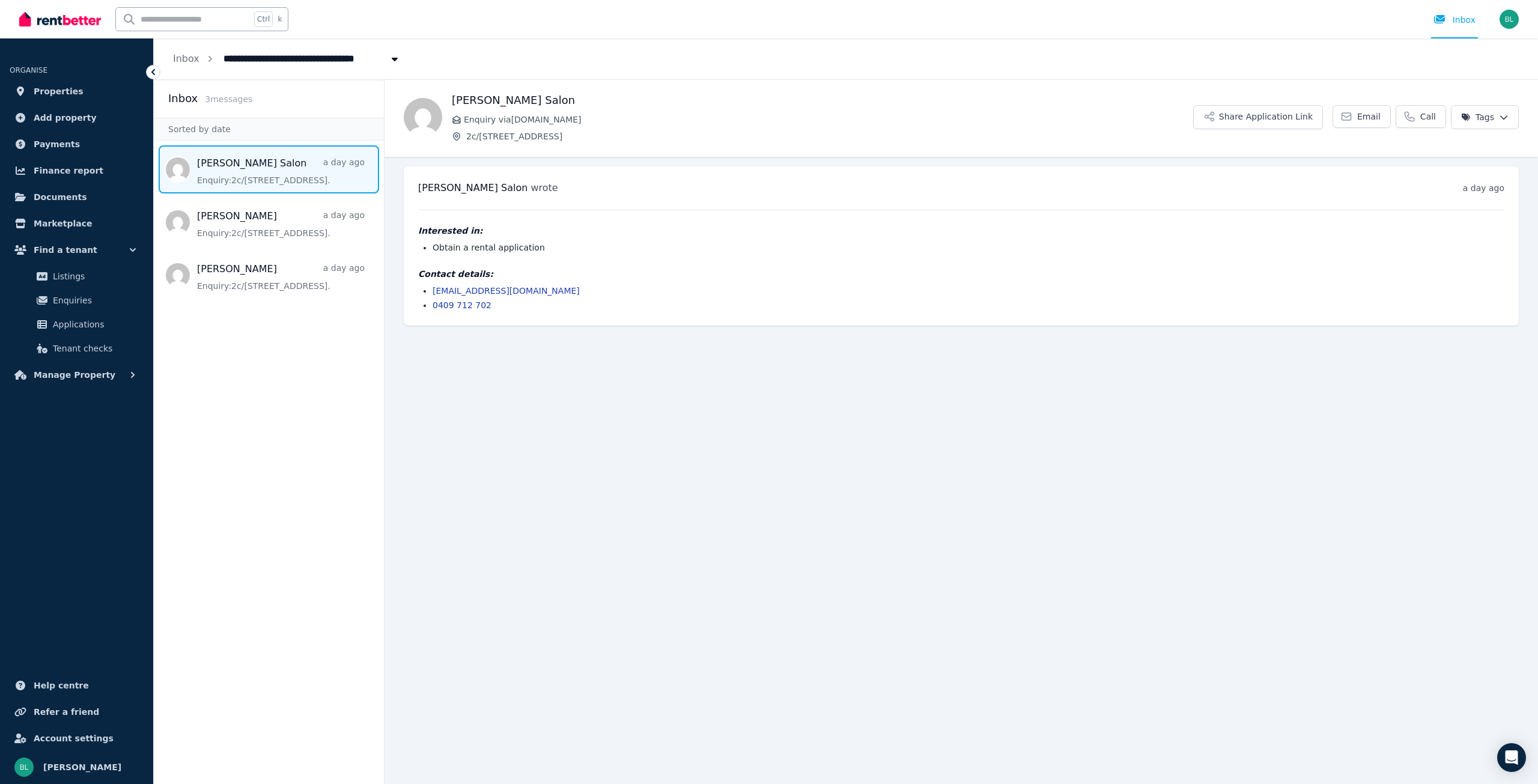
click at [493, 122] on span "Enquiry via [DOMAIN_NAME]" at bounding box center [829, 119] width 729 height 12
click at [1351, 120] on icon at bounding box center [1347, 117] width 9 height 7
click at [1352, 120] on icon at bounding box center [1346, 117] width 12 height 12
click at [1351, 120] on icon at bounding box center [1347, 117] width 9 height 7
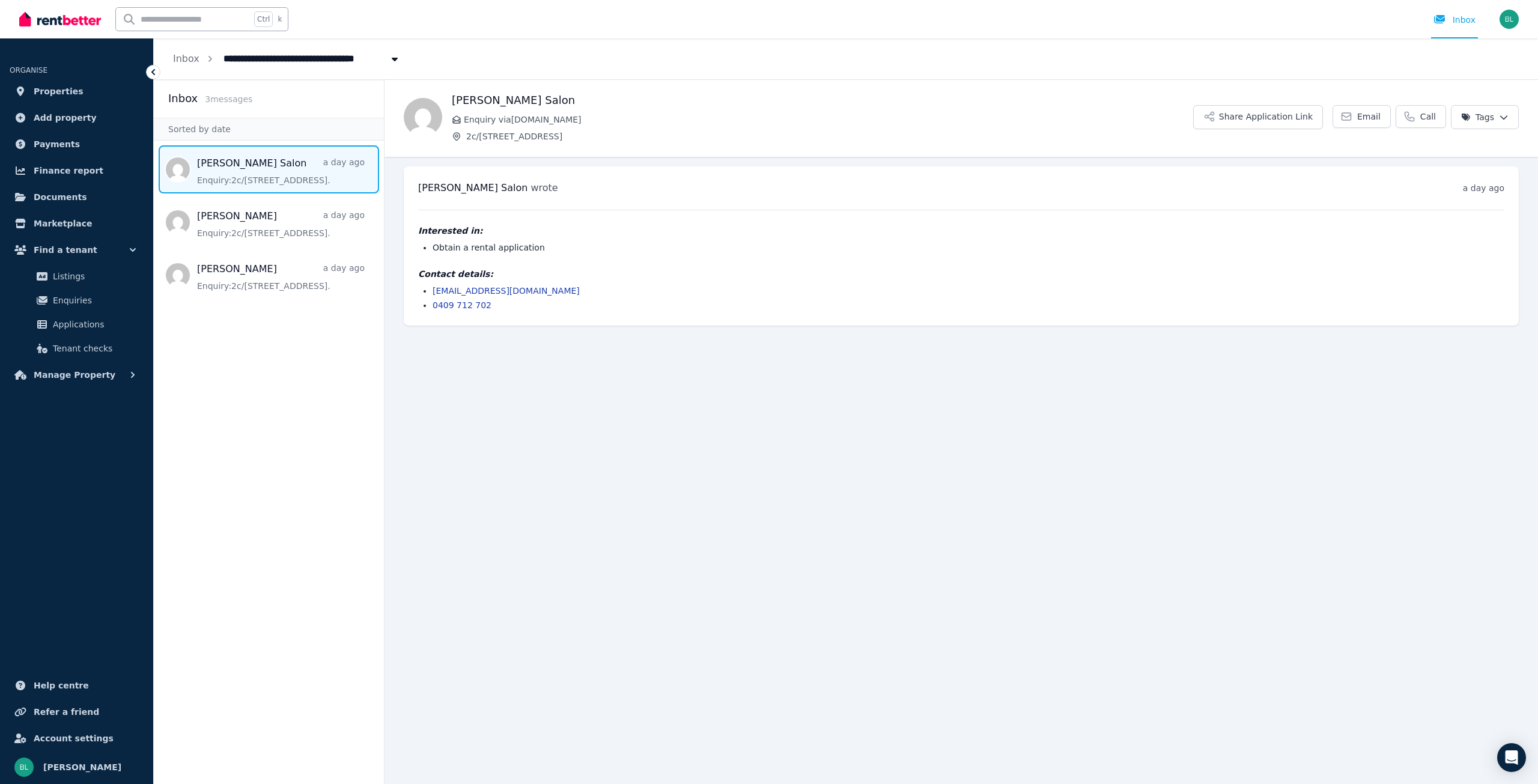
click at [1351, 120] on icon at bounding box center [1347, 117] width 9 height 7
